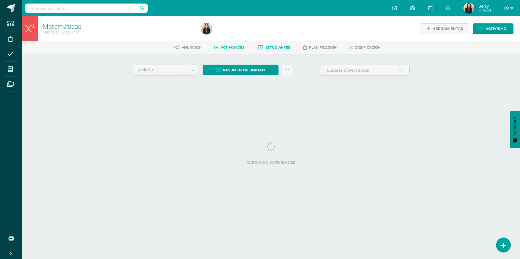
click at [272, 46] on span "Estudiantes" at bounding box center [277, 47] width 25 height 4
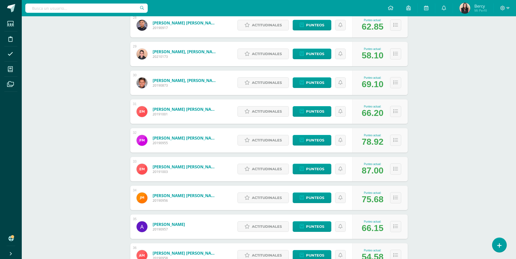
scroll to position [890, 0]
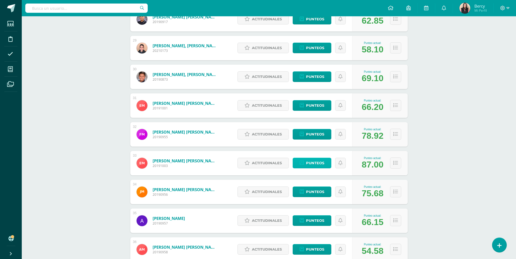
click at [311, 166] on span "Punteos" at bounding box center [315, 163] width 18 height 10
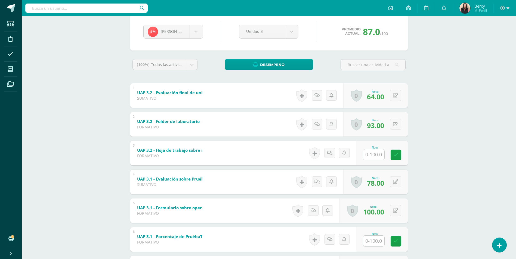
scroll to position [54, 0]
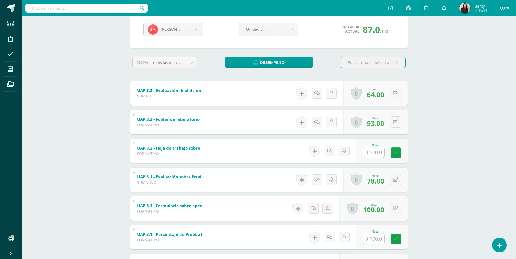
click at [371, 153] on input "text" at bounding box center [373, 152] width 21 height 11
type input "83"
click at [456, 142] on div "Matemáticas Quinto Bachillerato "A" Herramientas Detalle de asistencias Activid…" at bounding box center [269, 138] width 494 height 353
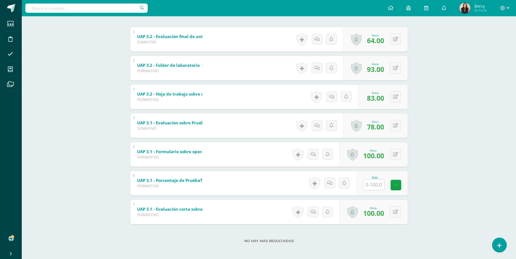
scroll to position [110, 0]
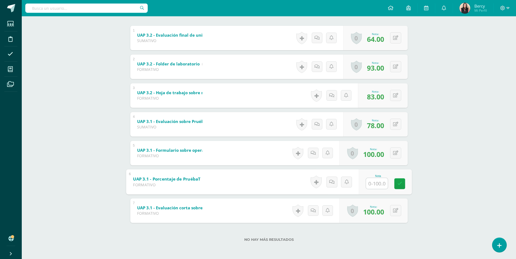
click at [374, 187] on input "text" at bounding box center [377, 183] width 22 height 11
click at [464, 186] on div "Matemáticas Quinto Bachillerato "A" Herramientas Detalle de asistencias Activid…" at bounding box center [269, 82] width 494 height 353
click at [377, 183] on input "text" at bounding box center [377, 183] width 22 height 11
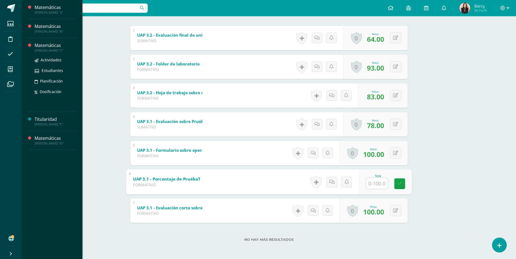
click at [45, 44] on div "Matemáticas" at bounding box center [55, 45] width 41 height 6
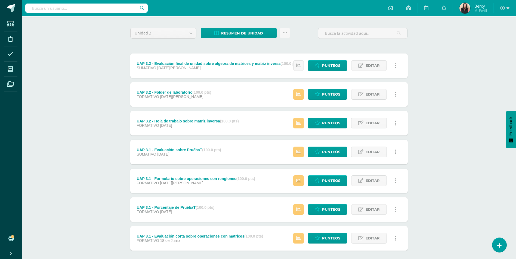
scroll to position [65, 0]
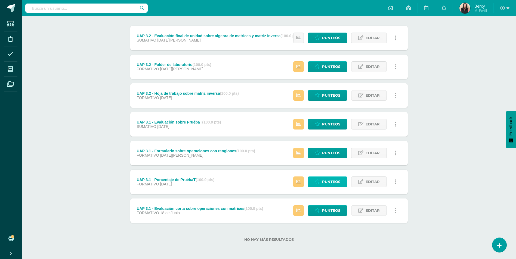
click at [329, 180] on span "Punteos" at bounding box center [331, 182] width 18 height 10
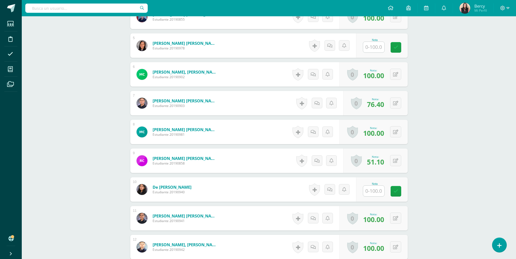
scroll to position [264, 0]
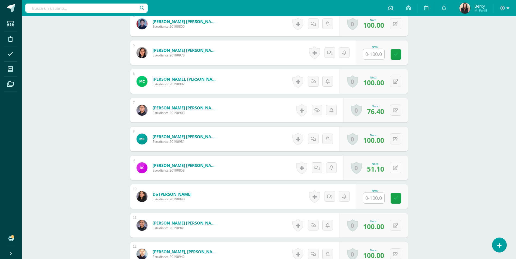
click at [397, 168] on icon at bounding box center [395, 168] width 5 height 5
type input "70"
click at [387, 168] on icon at bounding box center [384, 170] width 5 height 5
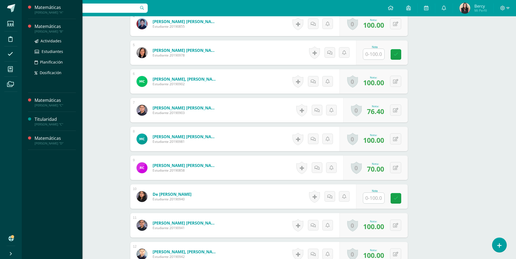
click at [52, 29] on div "Matemáticas" at bounding box center [55, 26] width 41 height 6
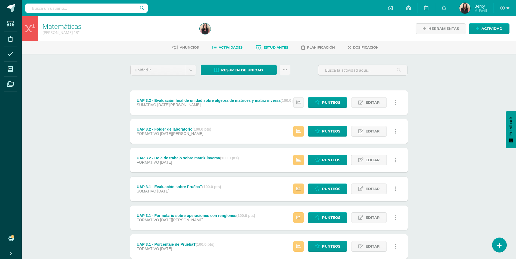
click at [267, 45] on span "Estudiantes" at bounding box center [276, 47] width 25 height 4
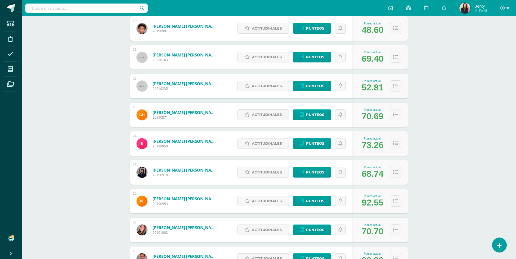
scroll to position [667, 0]
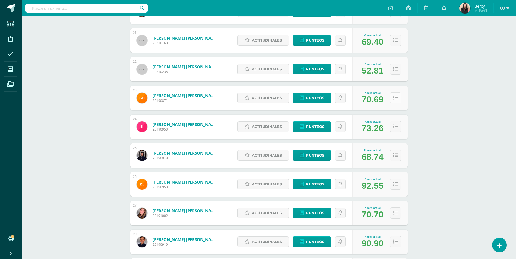
click at [392, 102] on button at bounding box center [395, 97] width 11 height 11
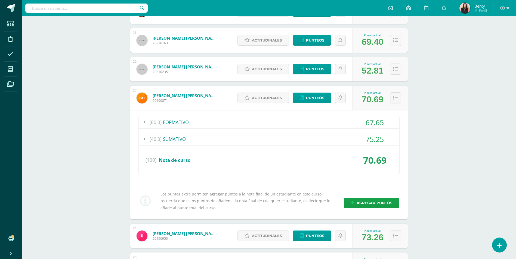
click at [283, 122] on div "(60.0) FORMATIVO" at bounding box center [269, 122] width 261 height 12
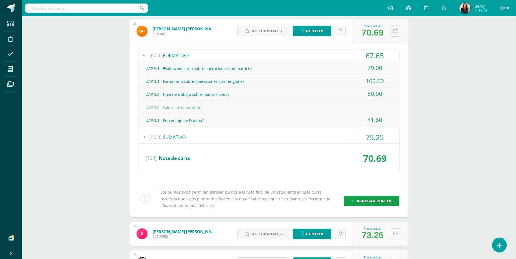
scroll to position [748, 0]
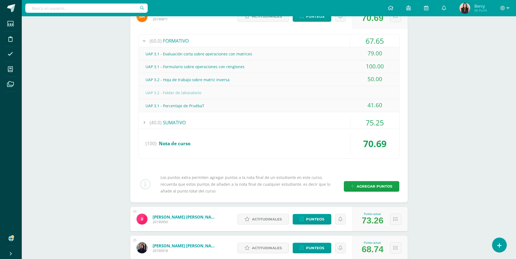
click at [370, 126] on div "75.25" at bounding box center [374, 123] width 49 height 12
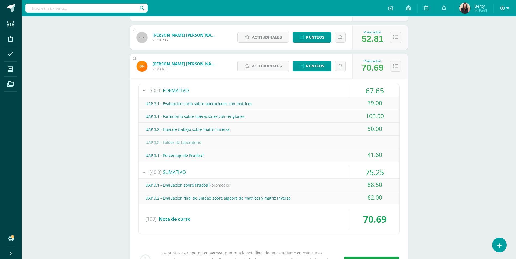
scroll to position [694, 0]
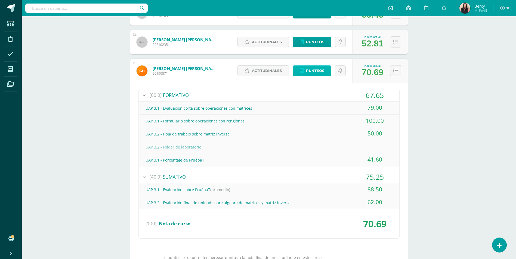
click at [315, 71] on span "Punteos" at bounding box center [315, 71] width 18 height 10
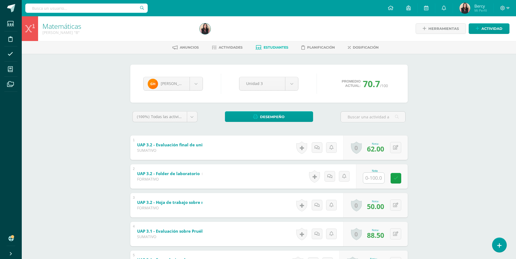
scroll to position [54, 0]
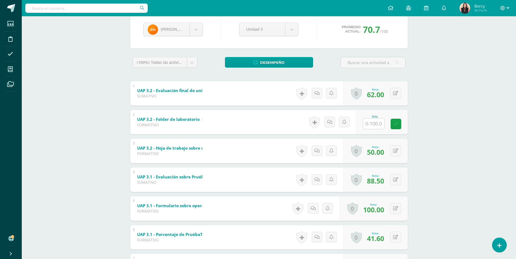
click at [370, 125] on input "text" at bounding box center [373, 124] width 21 height 11
type input "45"
click at [109, 96] on div "Matemáticas [PERSON_NAME] "B" Herramientas Detalle de asistencias Actividad Anu…" at bounding box center [269, 138] width 494 height 353
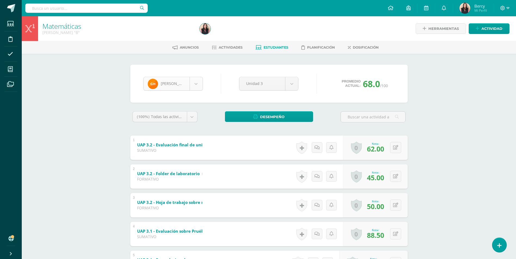
click at [196, 84] on body "Estudiantes Disciplina Asistencia Mis cursos Archivos Soporte Centro de ayuda Ú…" at bounding box center [258, 184] width 516 height 369
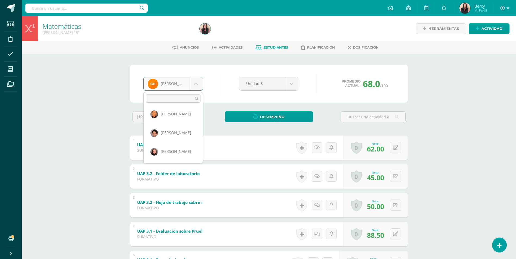
scroll to position [538, 0]
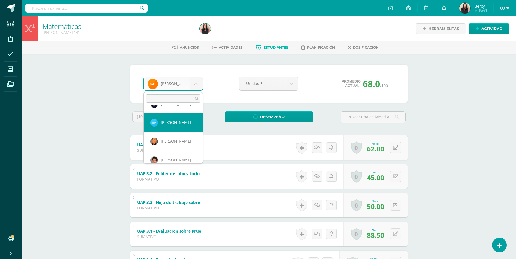
select select "3264"
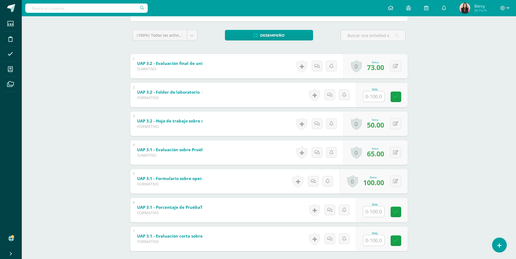
scroll to position [110, 0]
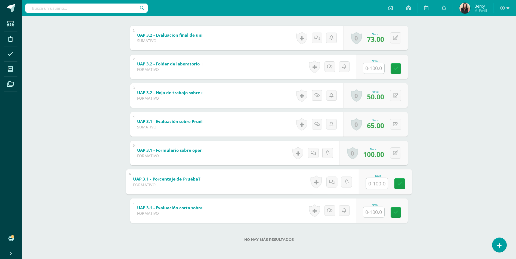
click at [375, 182] on input "text" at bounding box center [377, 183] width 22 height 11
type input "70"
click at [397, 185] on icon at bounding box center [399, 184] width 5 height 5
click at [427, 159] on div "Matemáticas [PERSON_NAME] "B" Herramientas Detalle de asistencias Actividad Anu…" at bounding box center [269, 82] width 494 height 353
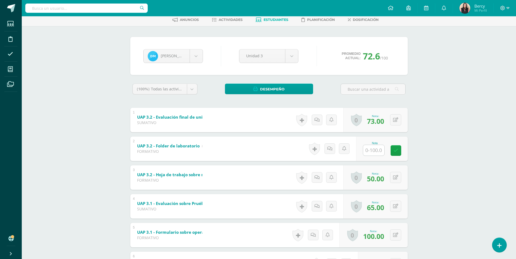
scroll to position [0, 0]
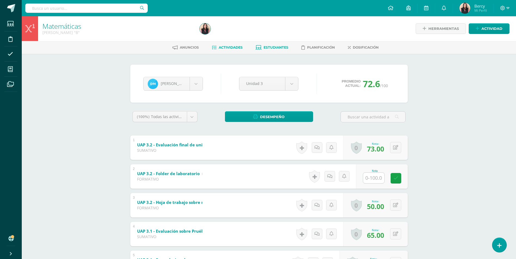
click at [233, 47] on span "Actividades" at bounding box center [231, 47] width 24 height 4
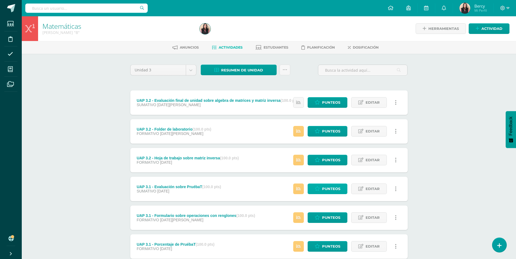
scroll to position [65, 0]
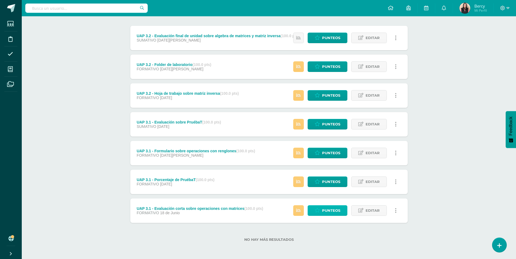
click at [335, 211] on span "Punteos" at bounding box center [331, 211] width 18 height 10
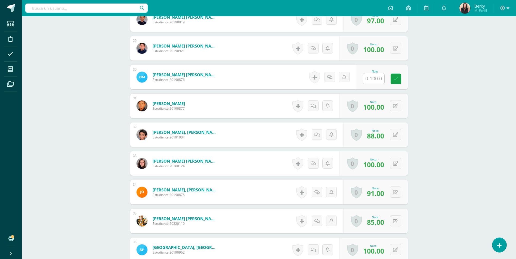
scroll to position [953, 0]
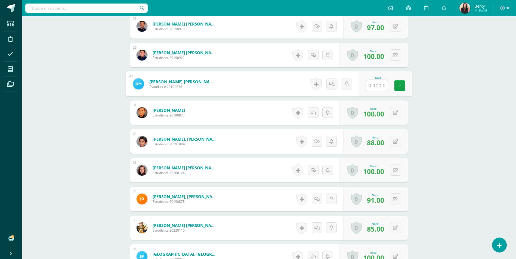
click at [367, 85] on input "text" at bounding box center [377, 85] width 22 height 11
type input "40"
click at [402, 85] on link at bounding box center [399, 86] width 11 height 11
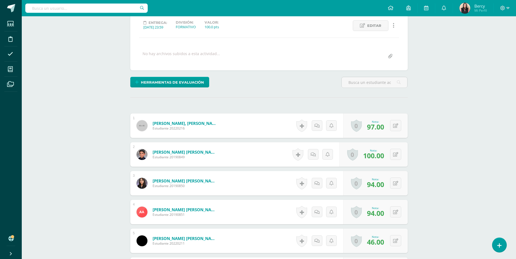
scroll to position [0, 0]
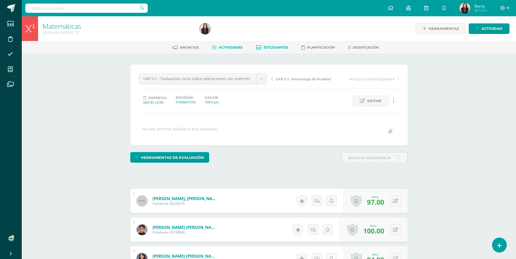
click at [274, 48] on span "Estudiantes" at bounding box center [276, 47] width 25 height 4
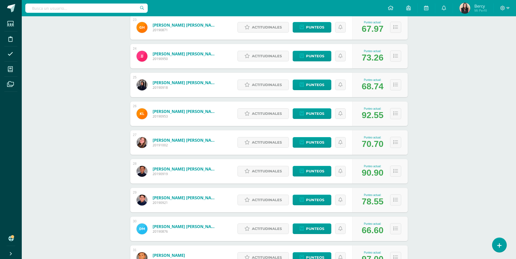
scroll to position [792, 0]
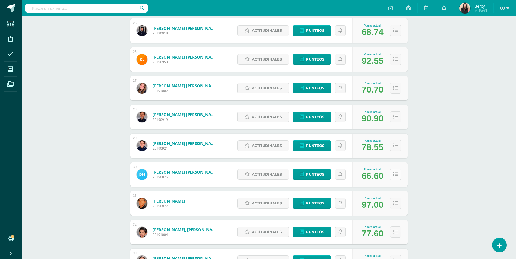
click at [394, 170] on button at bounding box center [395, 174] width 11 height 11
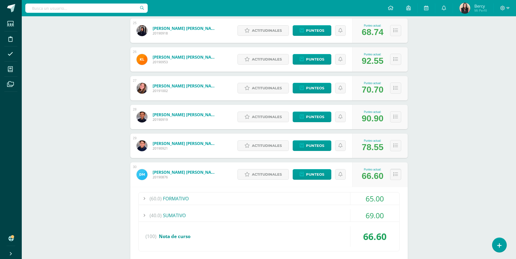
click at [395, 171] on button at bounding box center [395, 174] width 11 height 11
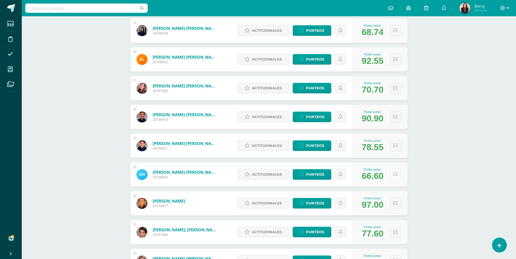
click at [395, 171] on button at bounding box center [395, 174] width 11 height 11
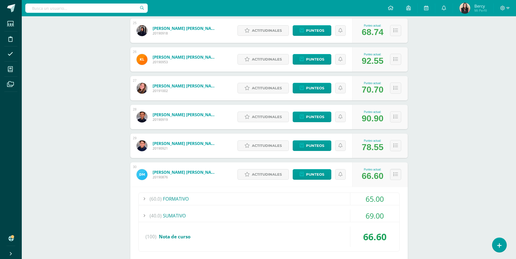
click at [188, 202] on div "(60.0) FORMATIVO" at bounding box center [269, 199] width 261 height 12
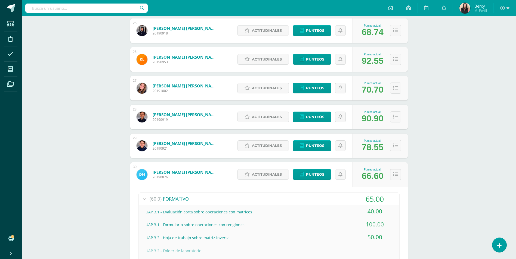
scroll to position [873, 0]
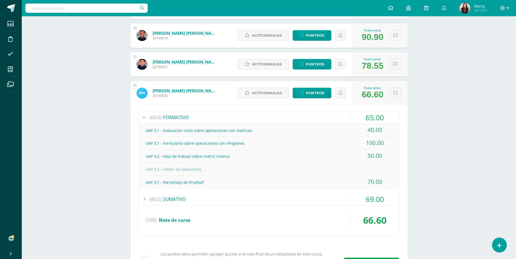
click at [184, 199] on div "(40.0) SUMATIVO" at bounding box center [269, 199] width 261 height 12
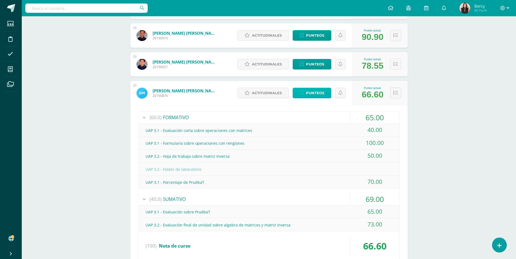
click at [322, 92] on span "Punteos" at bounding box center [315, 93] width 18 height 10
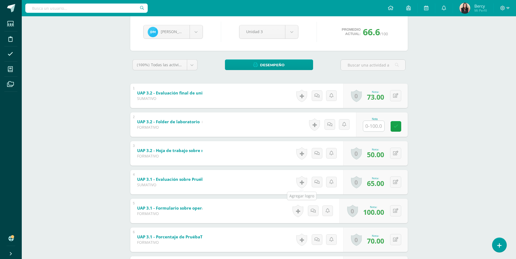
scroll to position [54, 0]
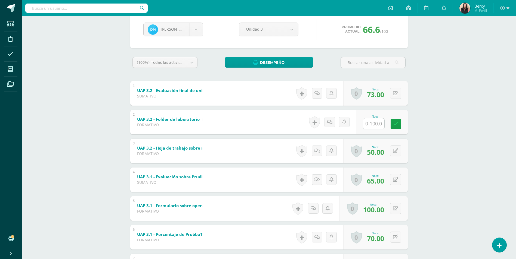
click at [379, 125] on input "text" at bounding box center [373, 124] width 21 height 11
type input "89"
drag, startPoint x: 401, startPoint y: 125, endPoint x: 398, endPoint y: 121, distance: 4.8
click at [401, 125] on icon at bounding box center [399, 124] width 5 height 5
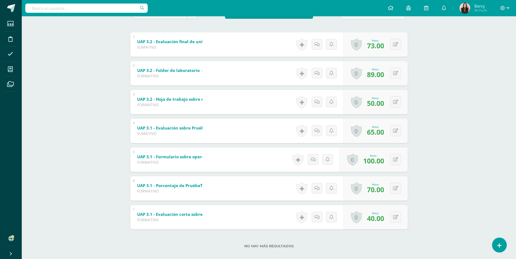
scroll to position [109, 0]
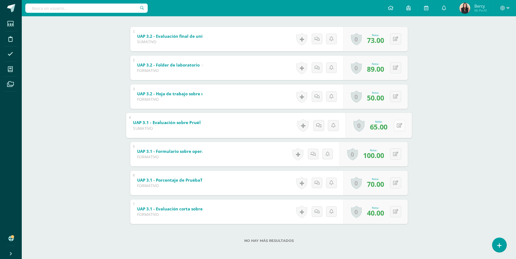
click at [397, 127] on icon at bounding box center [399, 125] width 5 height 5
click at [428, 128] on div "Matemáticas Quinto Bachillerato "B" Herramientas Detalle de asistencias Activid…" at bounding box center [269, 84] width 494 height 353
click at [430, 112] on div "Matemáticas Quinto Bachillerato "B" Herramientas Detalle de asistencias Activid…" at bounding box center [269, 84] width 494 height 353
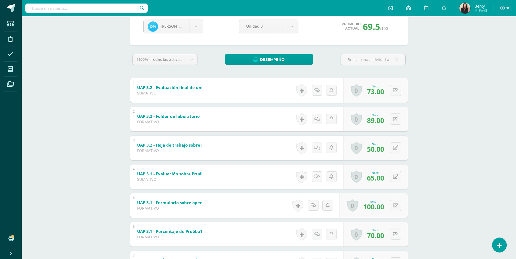
scroll to position [0, 0]
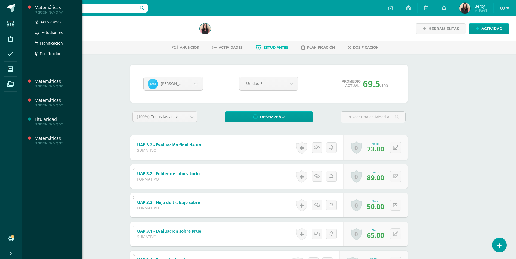
click at [43, 8] on div "Matemáticas" at bounding box center [55, 7] width 41 height 6
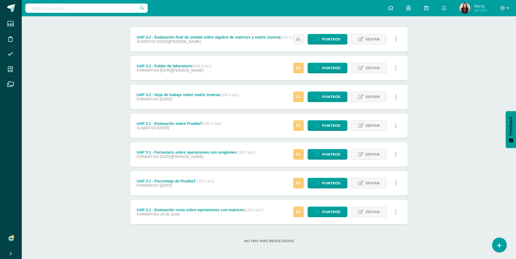
scroll to position [65, 0]
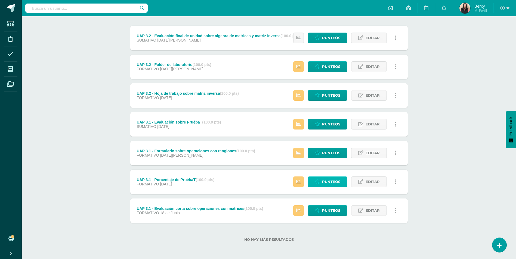
click at [323, 178] on span "Punteos" at bounding box center [331, 182] width 18 height 10
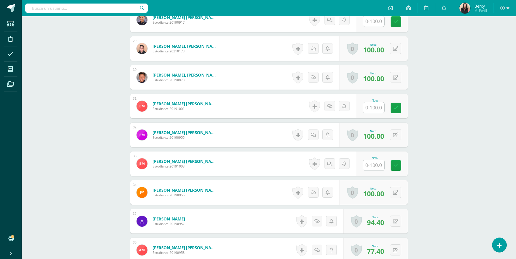
scroll to position [960, 0]
click at [371, 164] on input "text" at bounding box center [373, 165] width 21 height 11
type input "70"
click at [398, 167] on icon at bounding box center [399, 165] width 5 height 5
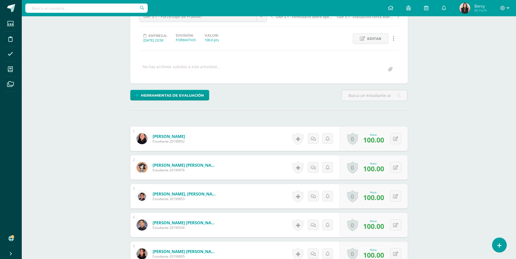
scroll to position [0, 0]
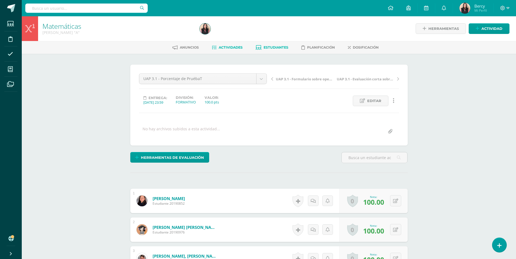
click at [278, 44] on link "Estudiantes" at bounding box center [272, 47] width 33 height 9
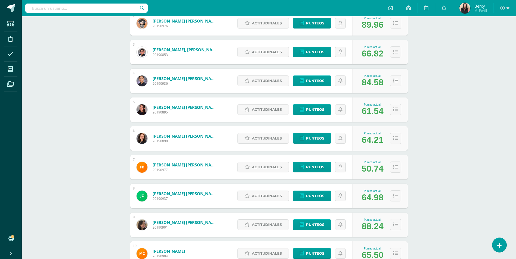
scroll to position [177, 0]
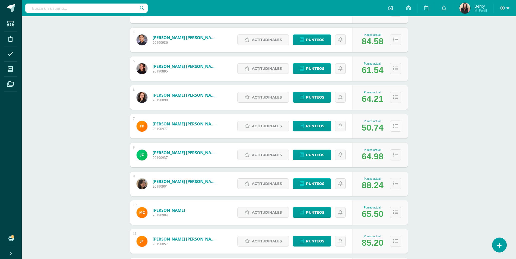
click at [395, 128] on icon at bounding box center [395, 126] width 5 height 5
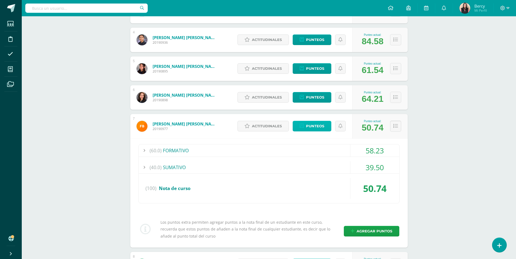
click at [318, 127] on span "Punteos" at bounding box center [315, 126] width 18 height 10
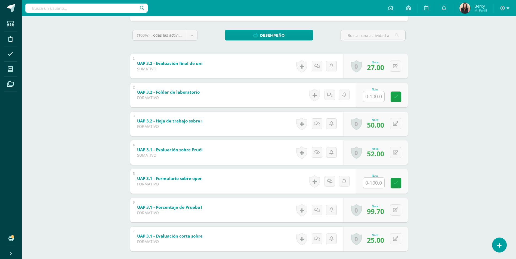
scroll to position [110, 0]
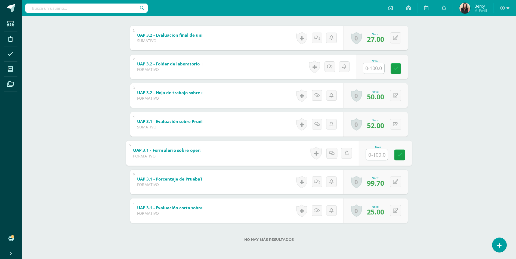
click at [375, 154] on input "text" at bounding box center [377, 154] width 22 height 11
type input "100"
click at [399, 155] on icon at bounding box center [399, 155] width 5 height 5
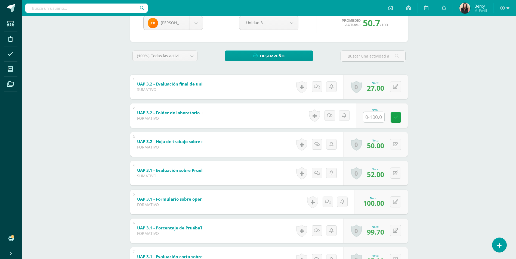
scroll to position [55, 0]
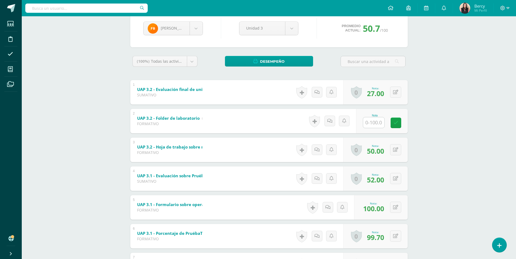
click at [377, 124] on input "text" at bounding box center [373, 123] width 21 height 11
type input "87"
click at [397, 124] on icon at bounding box center [399, 123] width 5 height 5
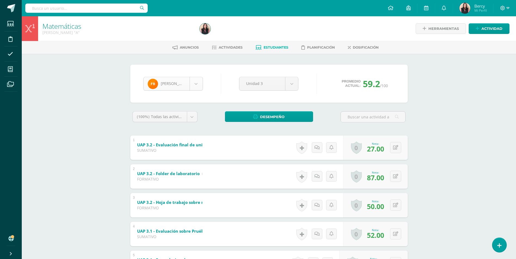
click at [198, 83] on body "Estudiantes Disciplina Asistencia Mis cursos Archivos Soporte Centro de ayuda Ú…" at bounding box center [258, 184] width 516 height 369
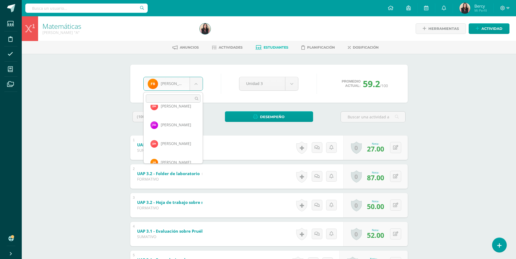
scroll to position [575, 0]
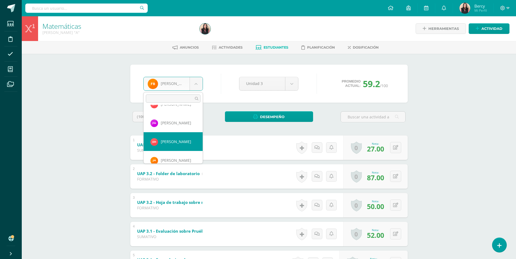
select select "3391"
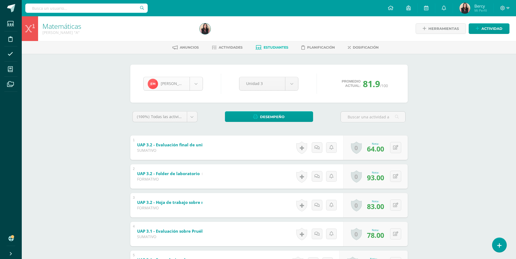
scroll to position [563, 0]
click at [193, 85] on body "Estudiantes Disciplina Asistencia Mis cursos Archivos Soporte Centro de ayuda Ú…" at bounding box center [258, 184] width 516 height 369
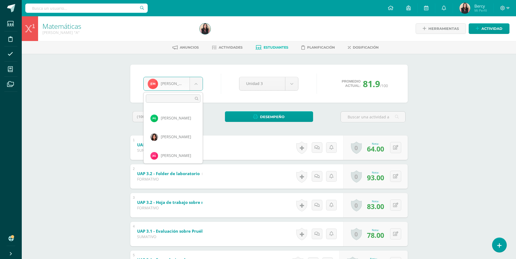
scroll to position [347, 0]
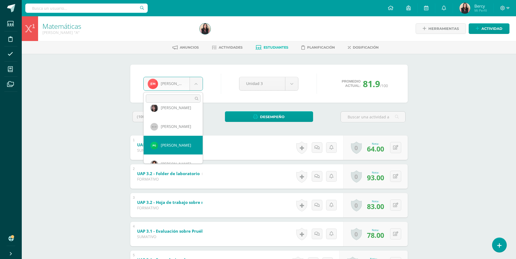
select select "3380"
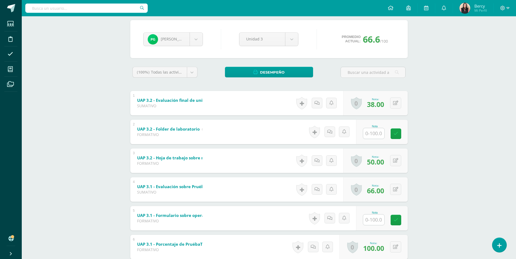
scroll to position [109, 0]
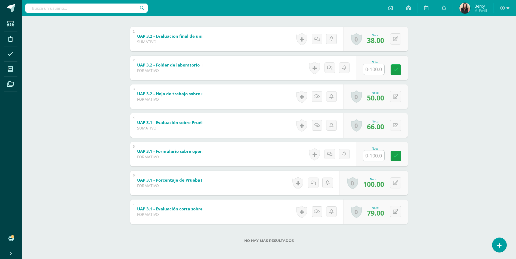
click at [376, 158] on input "text" at bounding box center [373, 156] width 21 height 11
type input "100"
click at [373, 70] on input "text" at bounding box center [377, 69] width 22 height 11
type input "88"
click at [114, 61] on div "Matemáticas Quinto Bachillerato "A" Herramientas Detalle de asistencias Activid…" at bounding box center [269, 84] width 494 height 353
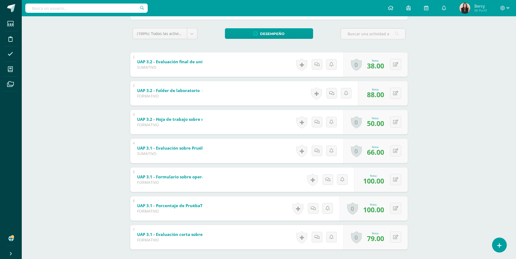
scroll to position [54, 0]
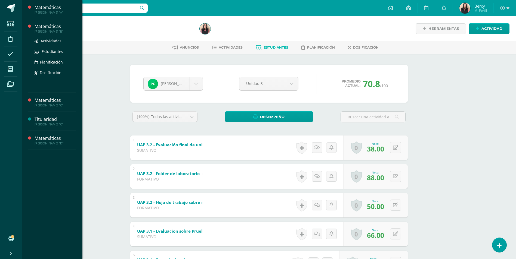
click at [37, 31] on div "[PERSON_NAME] "B"" at bounding box center [55, 32] width 41 height 4
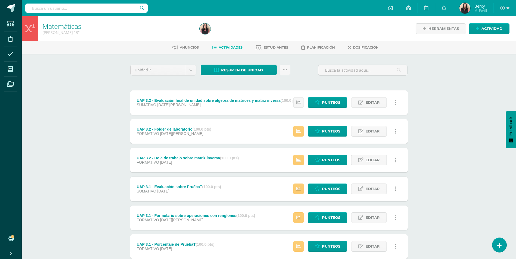
click at [75, 92] on div "Matemáticas Quinto Bachillerato "B" Herramientas Detalle de asistencias Activid…" at bounding box center [269, 170] width 494 height 308
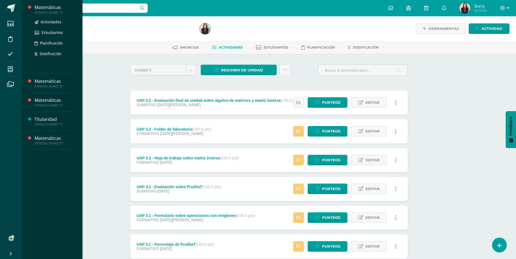
click at [49, 8] on div "Matemáticas" at bounding box center [55, 7] width 41 height 6
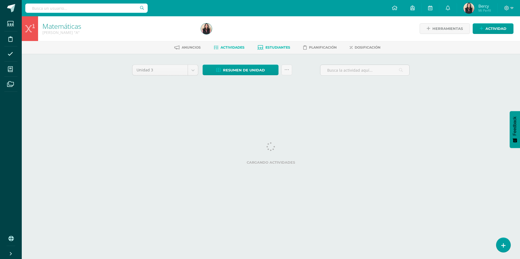
click at [271, 47] on span "Estudiantes" at bounding box center [277, 47] width 25 height 4
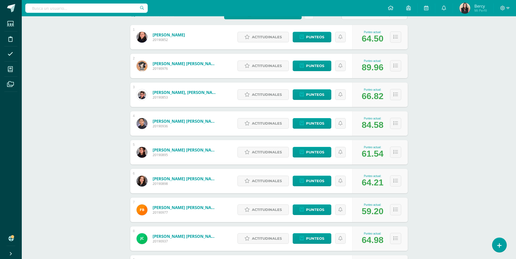
scroll to position [177, 0]
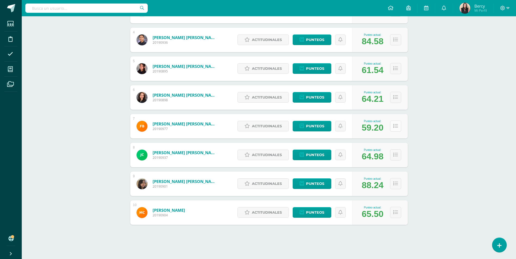
click at [396, 126] on icon at bounding box center [395, 126] width 5 height 5
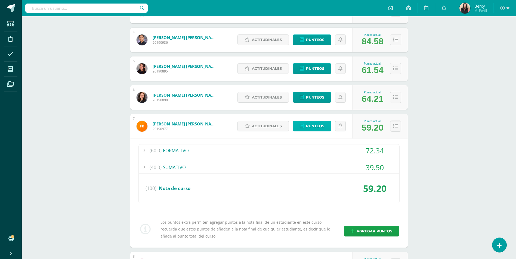
click at [317, 127] on span "Punteos" at bounding box center [315, 126] width 18 height 10
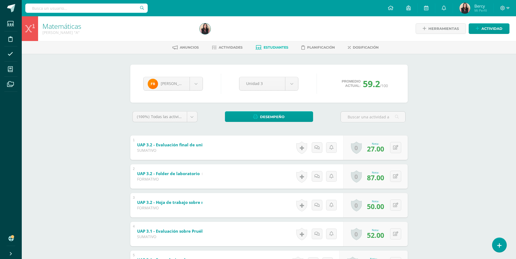
scroll to position [54, 0]
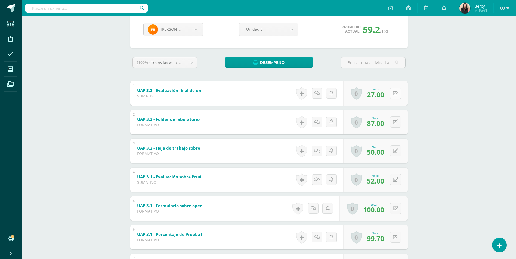
click at [394, 98] on button at bounding box center [395, 93] width 11 height 11
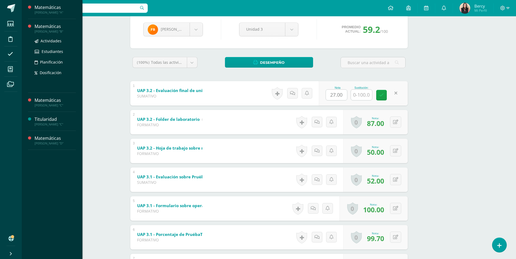
click at [39, 28] on div "Matemáticas" at bounding box center [55, 26] width 41 height 6
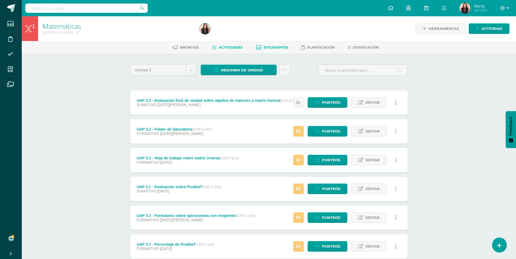
click at [282, 47] on span "Estudiantes" at bounding box center [276, 47] width 25 height 4
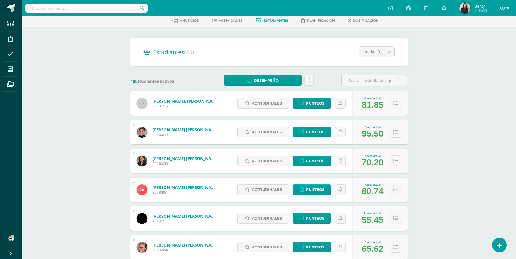
scroll to position [27, 0]
click at [398, 159] on button at bounding box center [395, 160] width 11 height 11
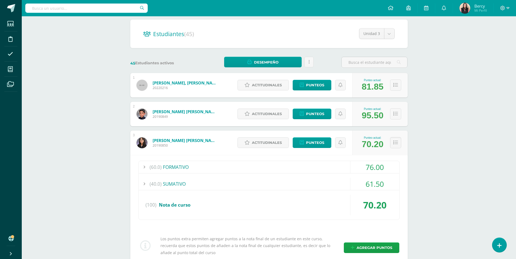
scroll to position [54, 0]
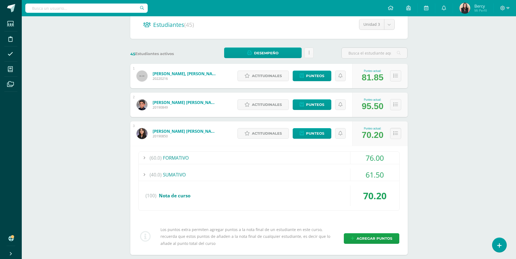
click at [197, 156] on div "(60.0) FORMATIVO" at bounding box center [269, 158] width 261 height 12
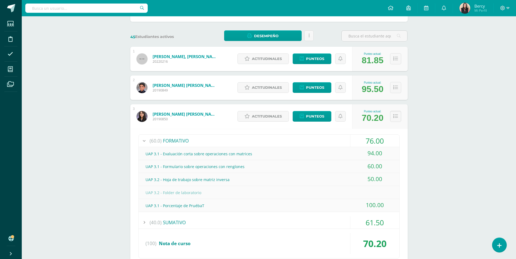
scroll to position [136, 0]
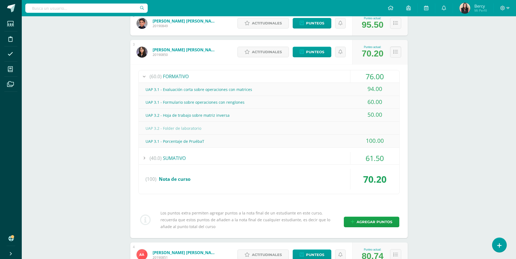
click at [208, 159] on div "(40.0) SUMATIVO" at bounding box center [269, 158] width 261 height 12
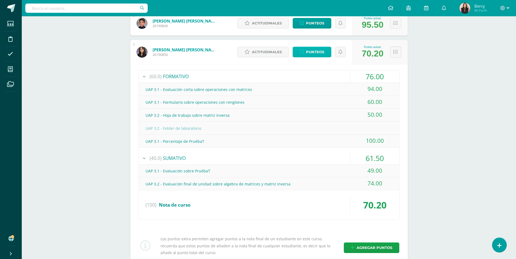
click at [311, 49] on span "Punteos" at bounding box center [315, 52] width 18 height 10
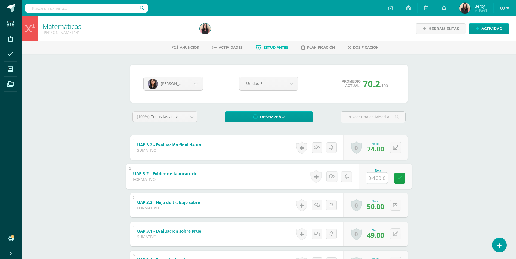
click at [371, 181] on input "text" at bounding box center [377, 178] width 22 height 11
type input "79"
click at [400, 180] on icon at bounding box center [399, 178] width 5 height 5
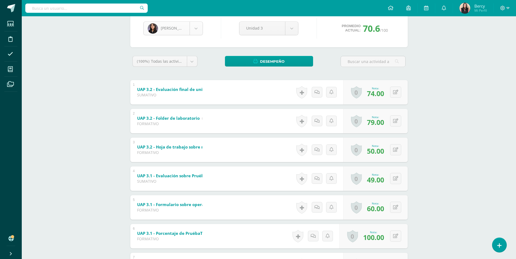
scroll to position [1, 0]
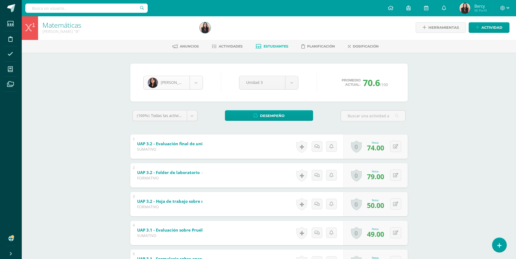
click at [196, 81] on body "Estudiantes Disciplina Asistencia Mis cursos Archivos Soporte Centro de ayuda Ú…" at bounding box center [258, 183] width 516 height 369
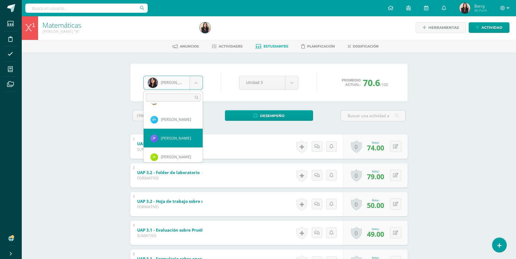
scroll to position [626, 0]
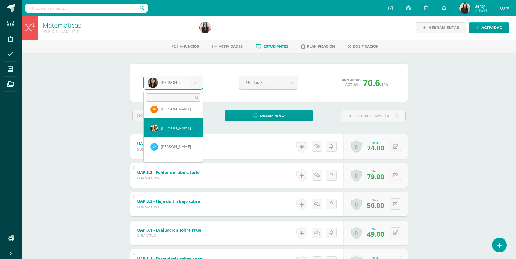
select select "5412"
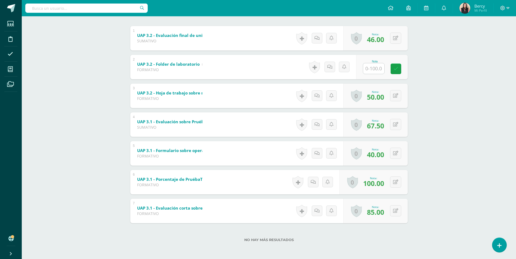
scroll to position [110, 0]
click at [372, 63] on input "text" at bounding box center [373, 68] width 21 height 11
type input "81"
click at [401, 70] on icon at bounding box center [399, 68] width 5 height 5
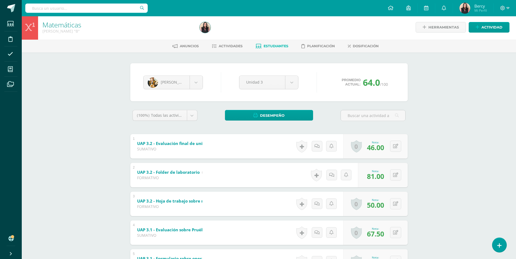
scroll to position [0, 0]
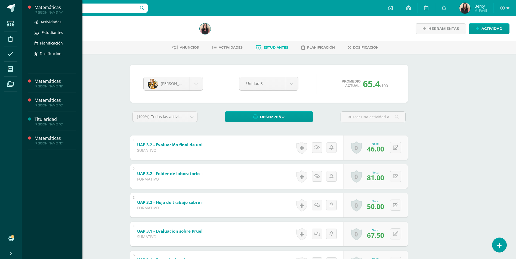
click at [53, 10] on div "Matemáticas" at bounding box center [55, 7] width 41 height 6
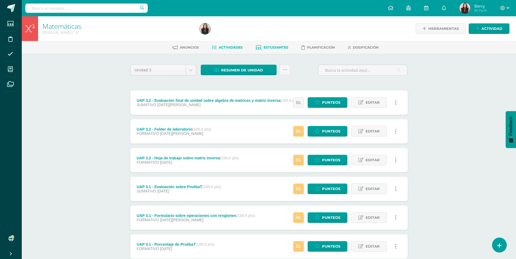
click at [271, 45] on span "Estudiantes" at bounding box center [276, 47] width 25 height 4
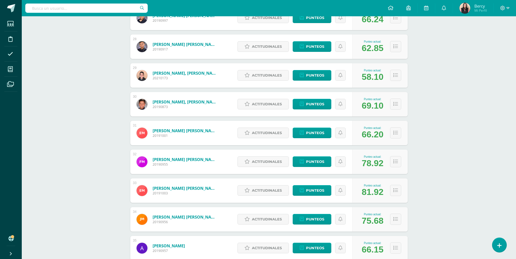
scroll to position [862, 0]
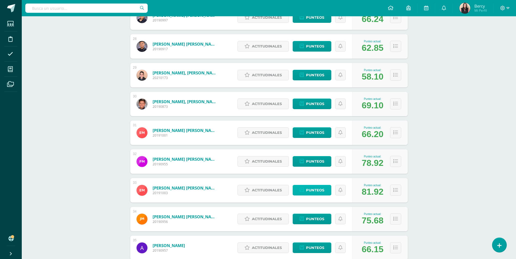
click at [318, 194] on span "Punteos" at bounding box center [315, 190] width 18 height 10
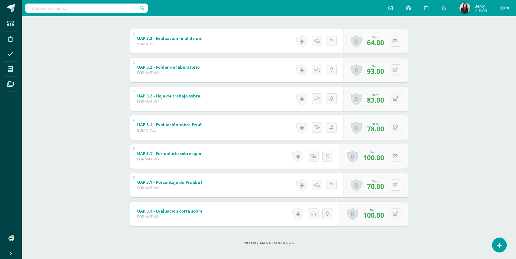
scroll to position [109, 0]
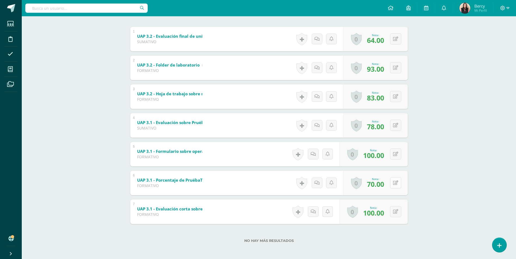
click at [395, 183] on button at bounding box center [395, 183] width 11 height 11
type input "100"
click at [389, 185] on link at bounding box center [384, 185] width 11 height 11
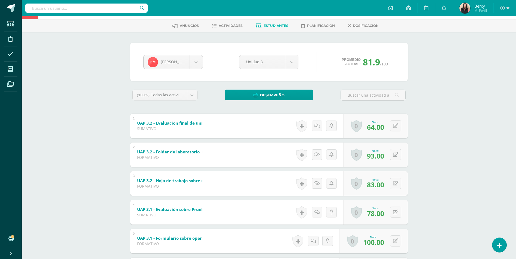
scroll to position [0, 0]
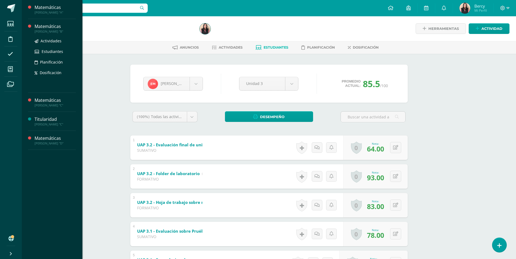
click at [46, 26] on div "Matemáticas" at bounding box center [55, 26] width 41 height 6
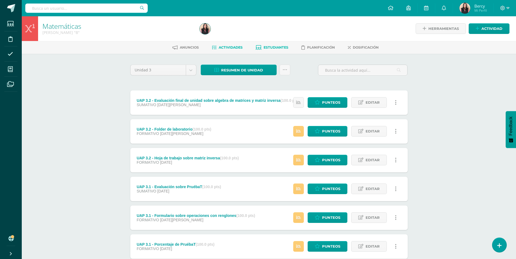
click at [284, 47] on span "Estudiantes" at bounding box center [276, 47] width 25 height 4
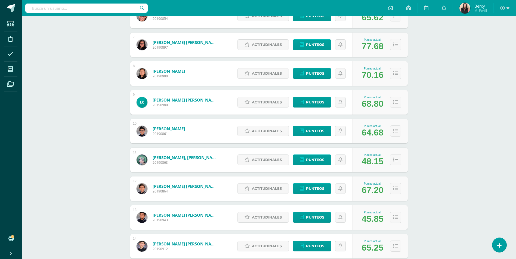
scroll to position [286, 0]
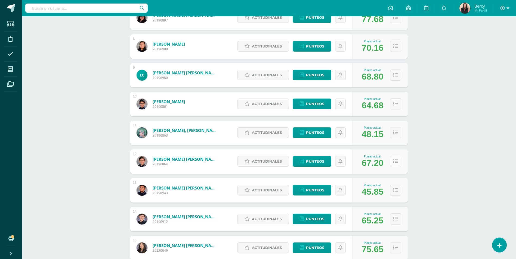
click at [397, 163] on icon at bounding box center [395, 161] width 5 height 5
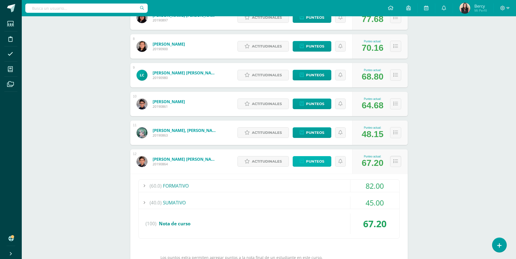
click at [321, 163] on span "Punteos" at bounding box center [315, 162] width 18 height 10
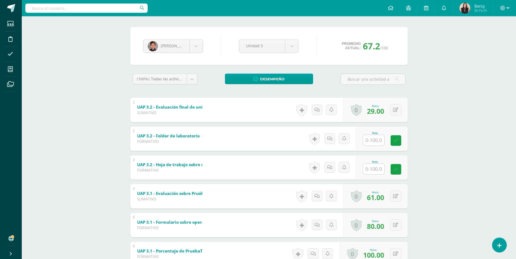
scroll to position [28, 0]
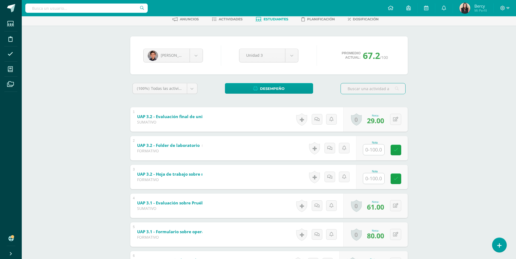
click at [373, 178] on input "text" at bounding box center [373, 179] width 21 height 11
type input "50"
click at [376, 151] on input "text" at bounding box center [377, 149] width 22 height 11
click at [379, 153] on input "text" at bounding box center [377, 149] width 22 height 11
type input "72"
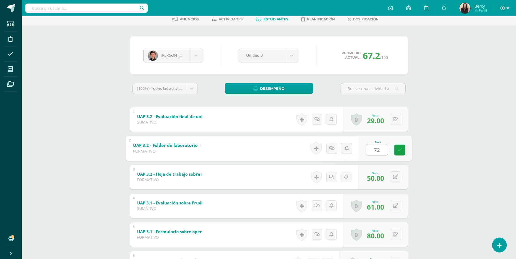
click at [440, 139] on div "Matemáticas Quinto Bachillerato "B" Herramientas Detalle de asistencias Activid…" at bounding box center [269, 164] width 494 height 353
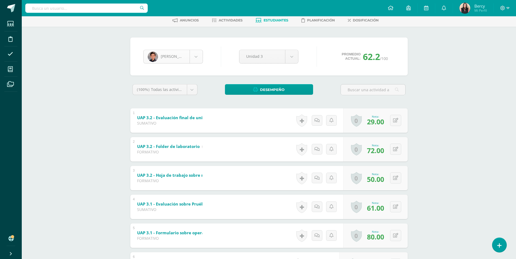
scroll to position [169, 0]
click at [195, 55] on body "Estudiantes Disciplina Asistencia Mis cursos Archivos Soporte Centro de ayuda Ú…" at bounding box center [258, 157] width 516 height 369
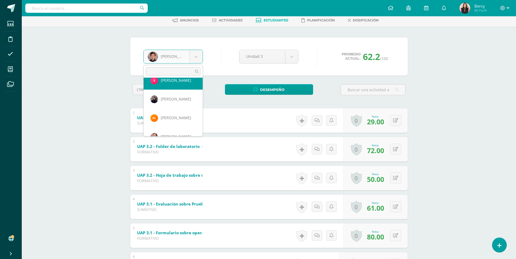
scroll to position [434, 0]
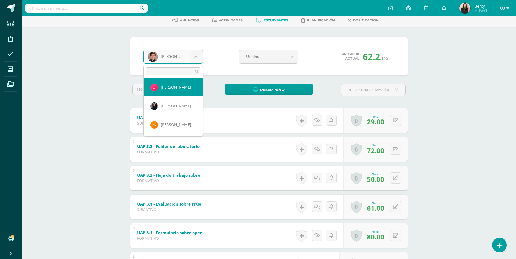
select select "3338"
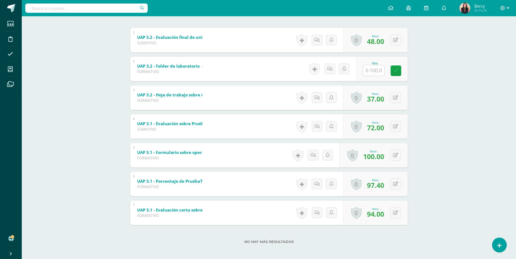
scroll to position [109, 0]
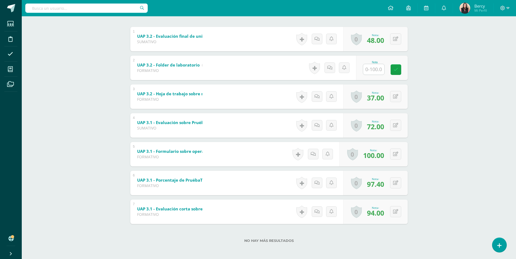
click at [373, 70] on input "text" at bounding box center [373, 69] width 21 height 11
type input "73"
click at [395, 67] on link at bounding box center [399, 69] width 11 height 11
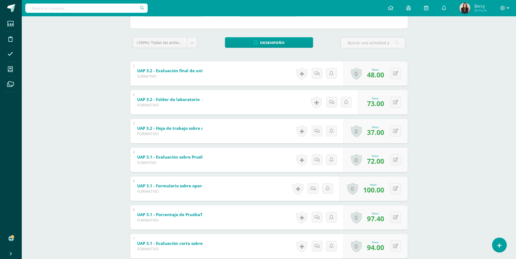
scroll to position [27, 0]
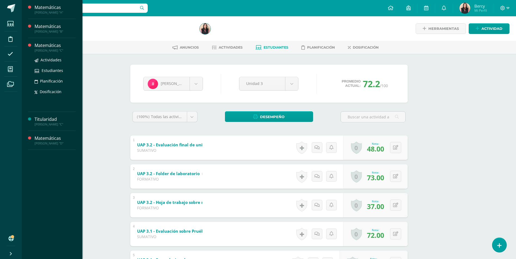
click at [48, 44] on div "Matemáticas" at bounding box center [55, 45] width 41 height 6
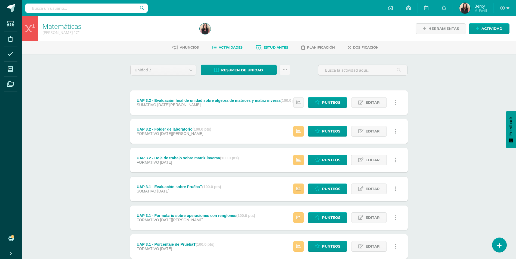
click at [278, 50] on link "Estudiantes" at bounding box center [272, 47] width 33 height 9
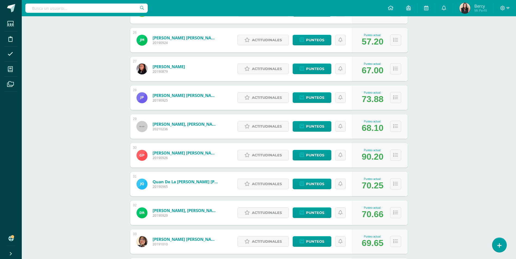
scroll to position [809, 0]
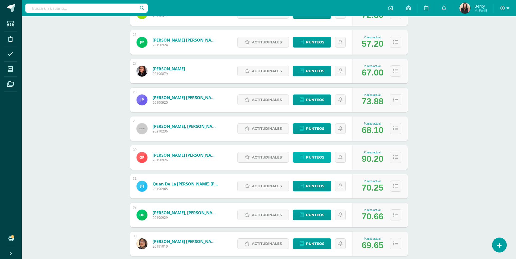
click at [315, 160] on span "Punteos" at bounding box center [315, 158] width 18 height 10
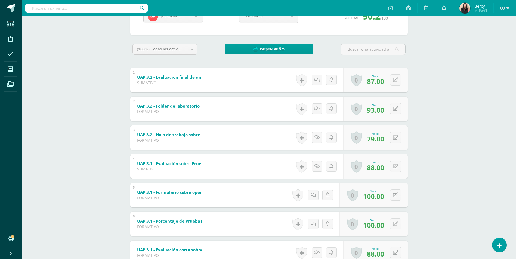
scroll to position [28, 0]
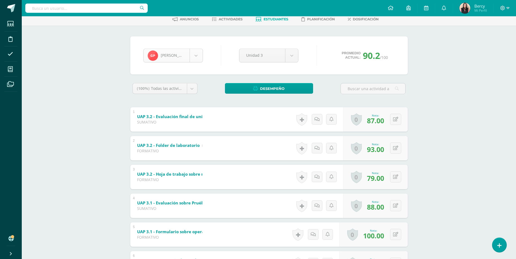
click at [197, 55] on body "Estudiantes Disciplina Asistencia Mis cursos Archivos Soporte Centro de ayuda Ú…" at bounding box center [258, 156] width 516 height 369
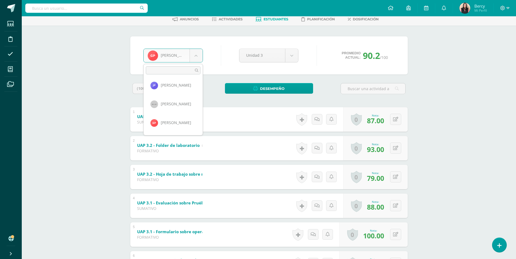
scroll to position [483, 0]
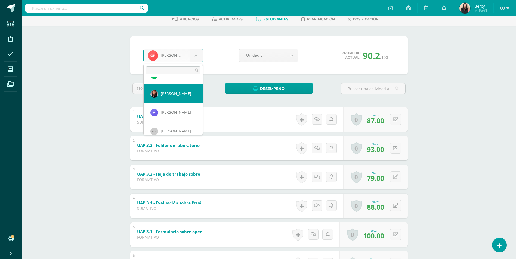
select select "3267"
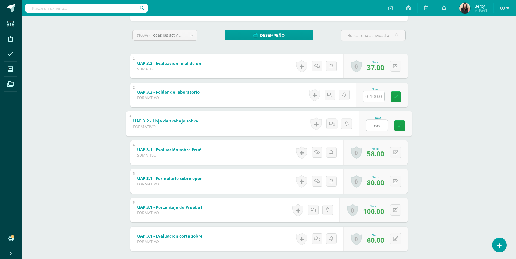
type input "66"
click at [376, 99] on input "text" at bounding box center [377, 96] width 22 height 11
type input "83"
click at [400, 97] on icon at bounding box center [399, 97] width 5 height 5
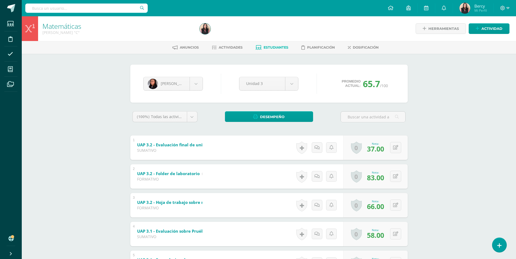
scroll to position [82, 0]
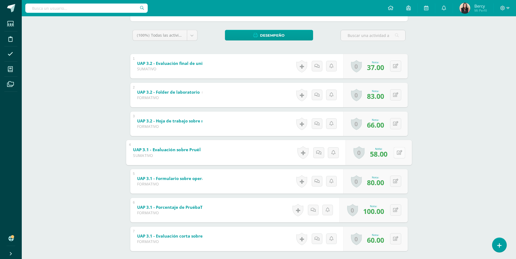
click at [397, 150] on button at bounding box center [399, 152] width 11 height 11
click at [437, 150] on div "Matemáticas Quinto Bachillerato "C" Herramientas Detalle de asistencias Activid…" at bounding box center [269, 111] width 494 height 353
click at [94, 89] on div "Matemáticas Quinto Bachillerato "C" Herramientas Detalle de asistencias Activid…" at bounding box center [269, 111] width 494 height 353
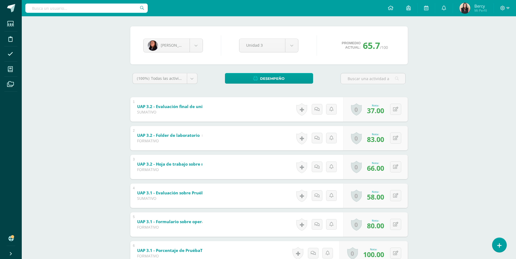
scroll to position [0, 0]
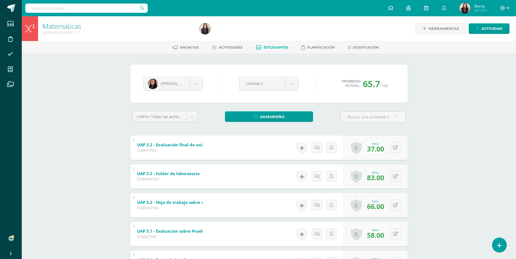
click at [451, 98] on div "Matemáticas Quinto Bachillerato "C" Herramientas Detalle de asistencias Activid…" at bounding box center [269, 192] width 494 height 353
click at [265, 47] on span "Estudiantes" at bounding box center [276, 47] width 25 height 4
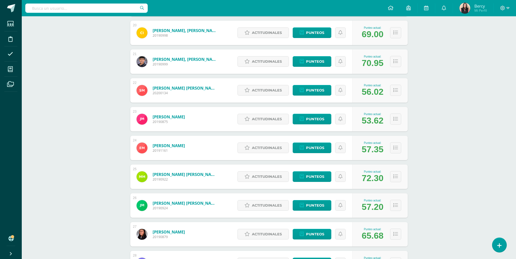
scroll to position [645, 0]
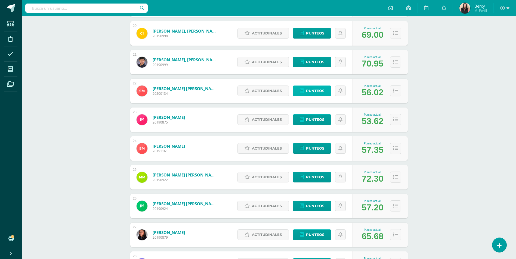
click at [307, 94] on span "Punteos" at bounding box center [315, 91] width 18 height 10
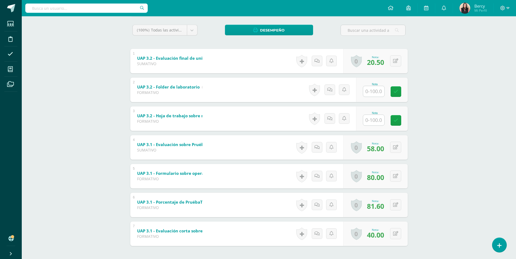
scroll to position [55, 0]
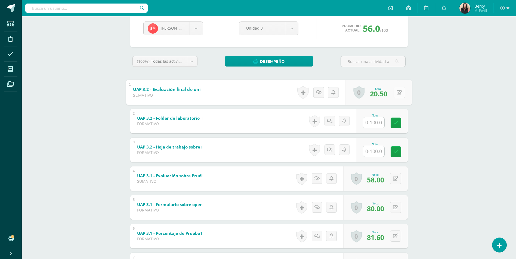
click at [395, 96] on button at bounding box center [399, 92] width 11 height 11
click at [437, 81] on div "Matemáticas Quinto Bachillerato "C" Herramientas Detalle de asistencias Activid…" at bounding box center [269, 137] width 494 height 353
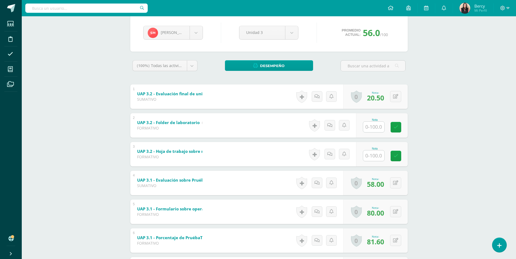
scroll to position [0, 0]
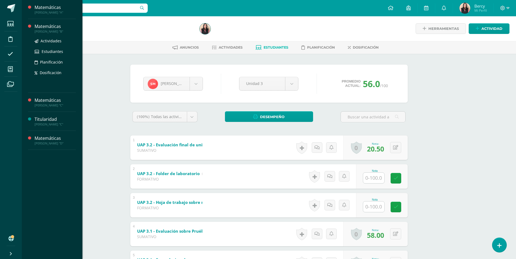
click at [40, 22] on div "Matemáticas Quinto Bachillerato "B" Actividades Estudiantes Planificación Dosif…" at bounding box center [52, 56] width 48 height 74
click at [40, 26] on div "Matemáticas" at bounding box center [55, 26] width 41 height 6
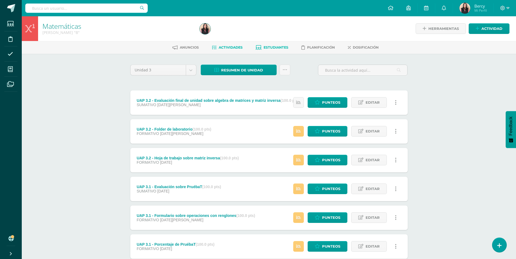
click at [274, 48] on span "Estudiantes" at bounding box center [276, 47] width 25 height 4
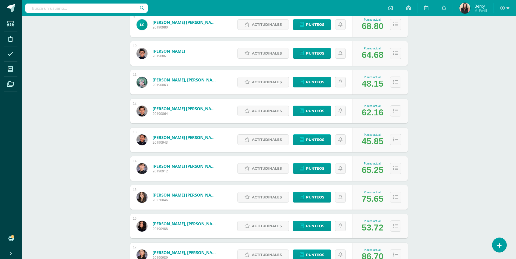
scroll to position [354, 0]
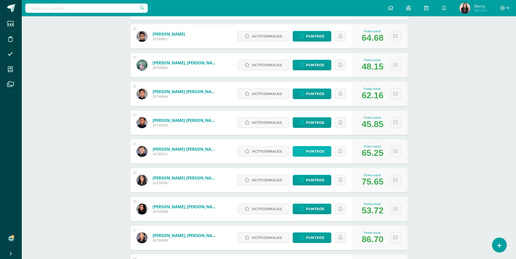
click at [319, 149] on span "Punteos" at bounding box center [315, 152] width 18 height 10
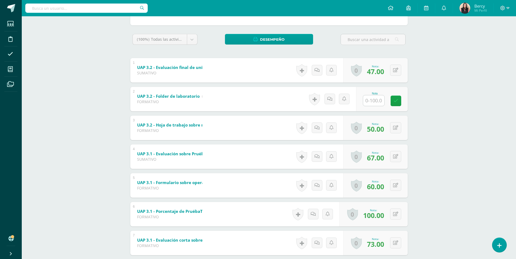
scroll to position [28, 0]
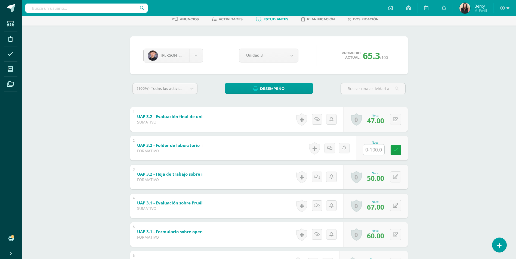
click at [369, 165] on div "0 [GEOGRAPHIC_DATA] Logros obtenidos Aún no hay logros agregados Nota: 50.00" at bounding box center [375, 177] width 64 height 24
click at [373, 152] on input "text" at bounding box center [373, 150] width 21 height 11
click at [447, 105] on div "Matemáticas [PERSON_NAME] "B" Herramientas Detalle de asistencias Actividad Anu…" at bounding box center [269, 164] width 494 height 353
